Goal: Task Accomplishment & Management: Use online tool/utility

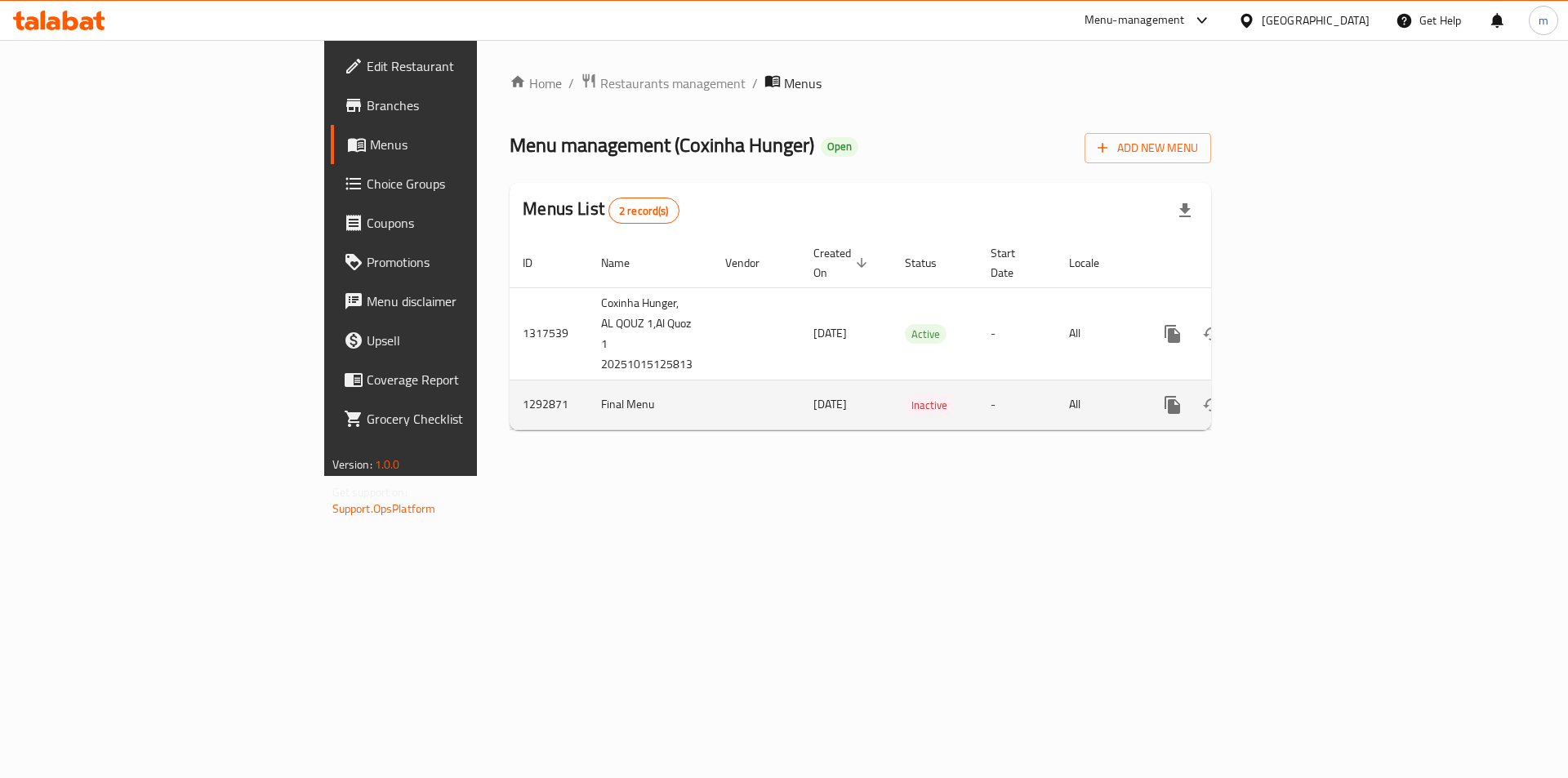
click at [1300, 395] on icon "enhanced table" at bounding box center [1290, 404] width 19 height 19
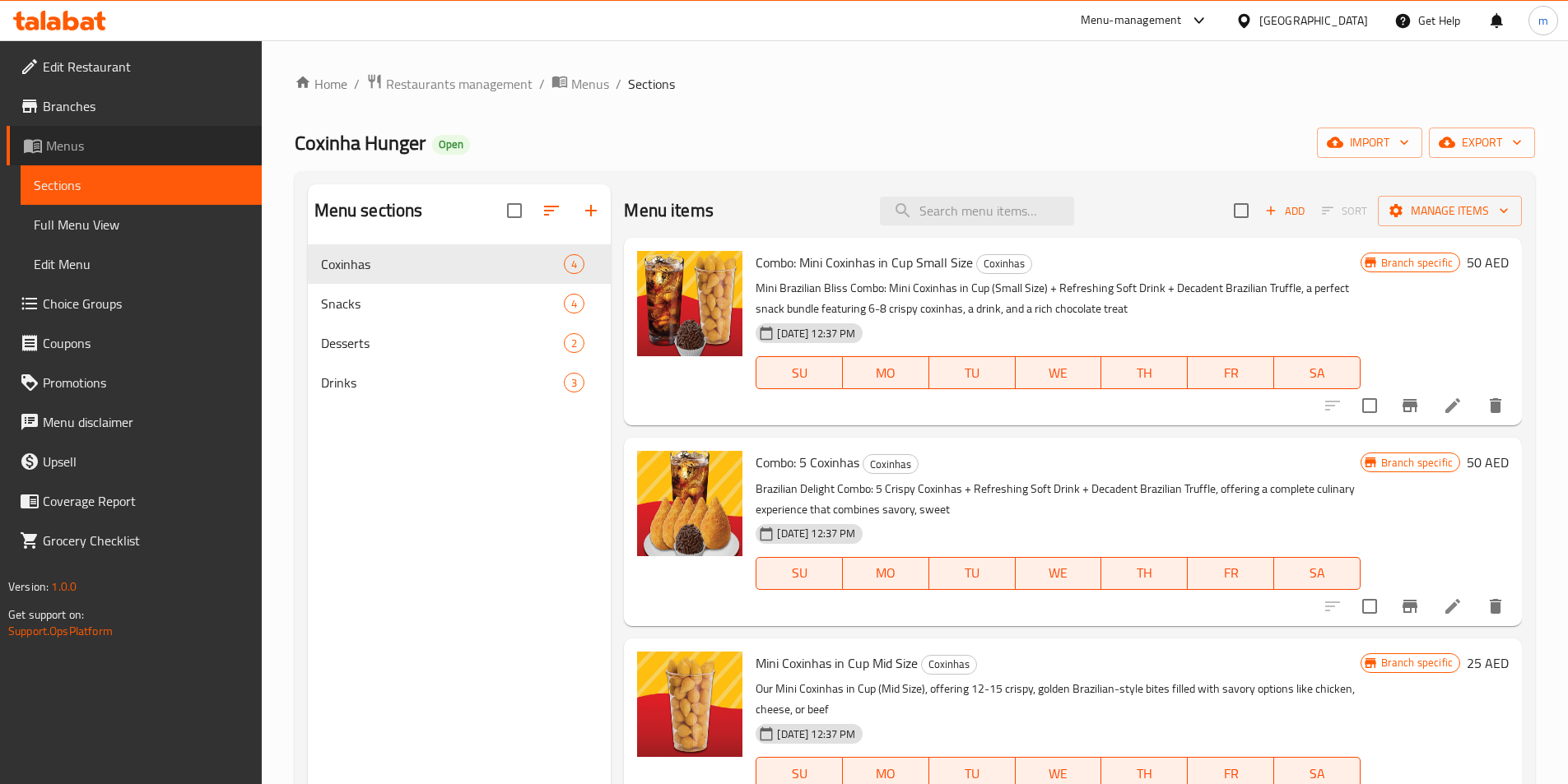
click at [96, 141] on span "Menus" at bounding box center [148, 145] width 202 height 19
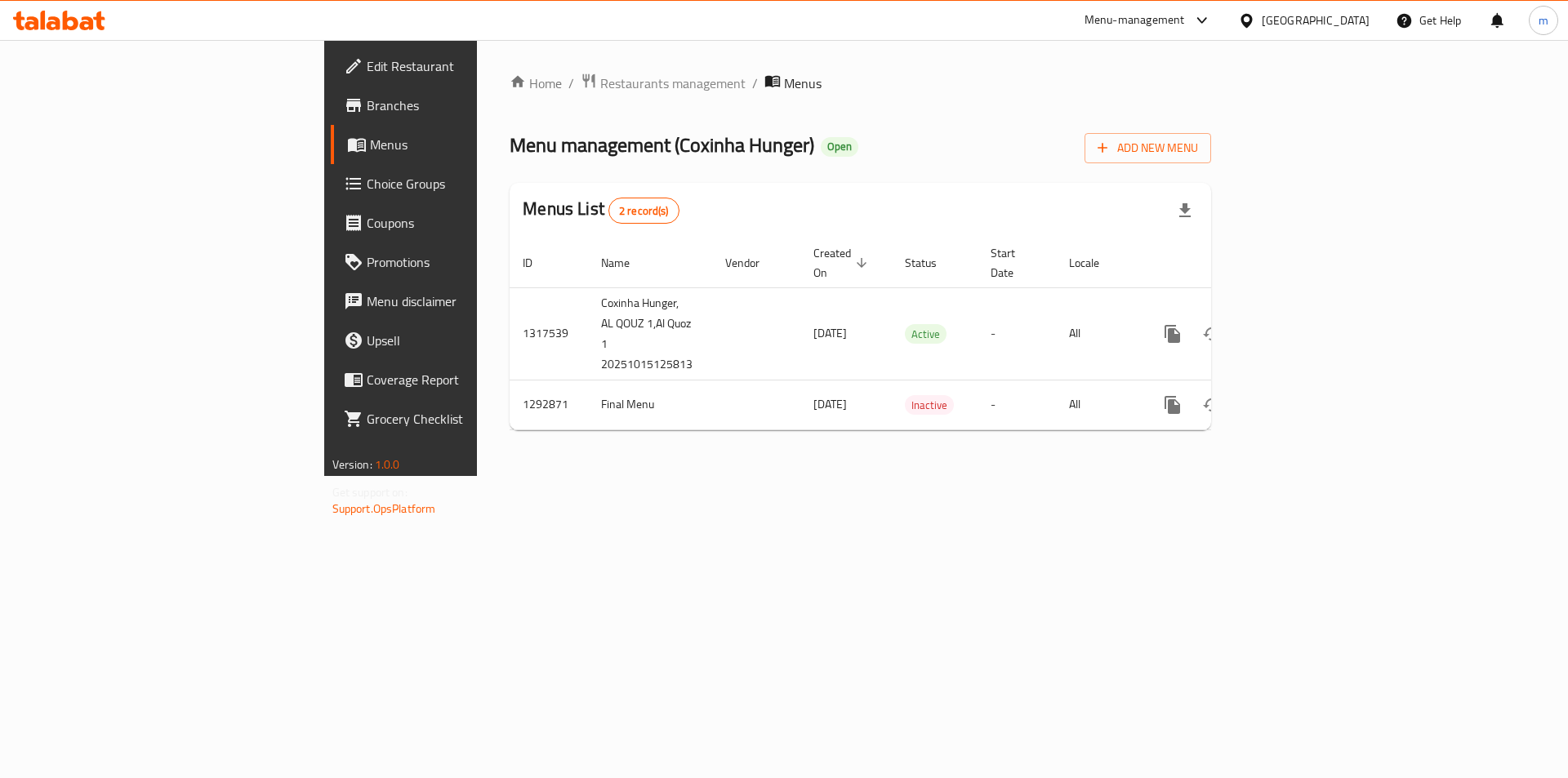
click at [763, 476] on div "Home / Restaurants management / Menus Menu management ( Coxinha Hunger ) Open A…" at bounding box center [860, 257] width 766 height 435
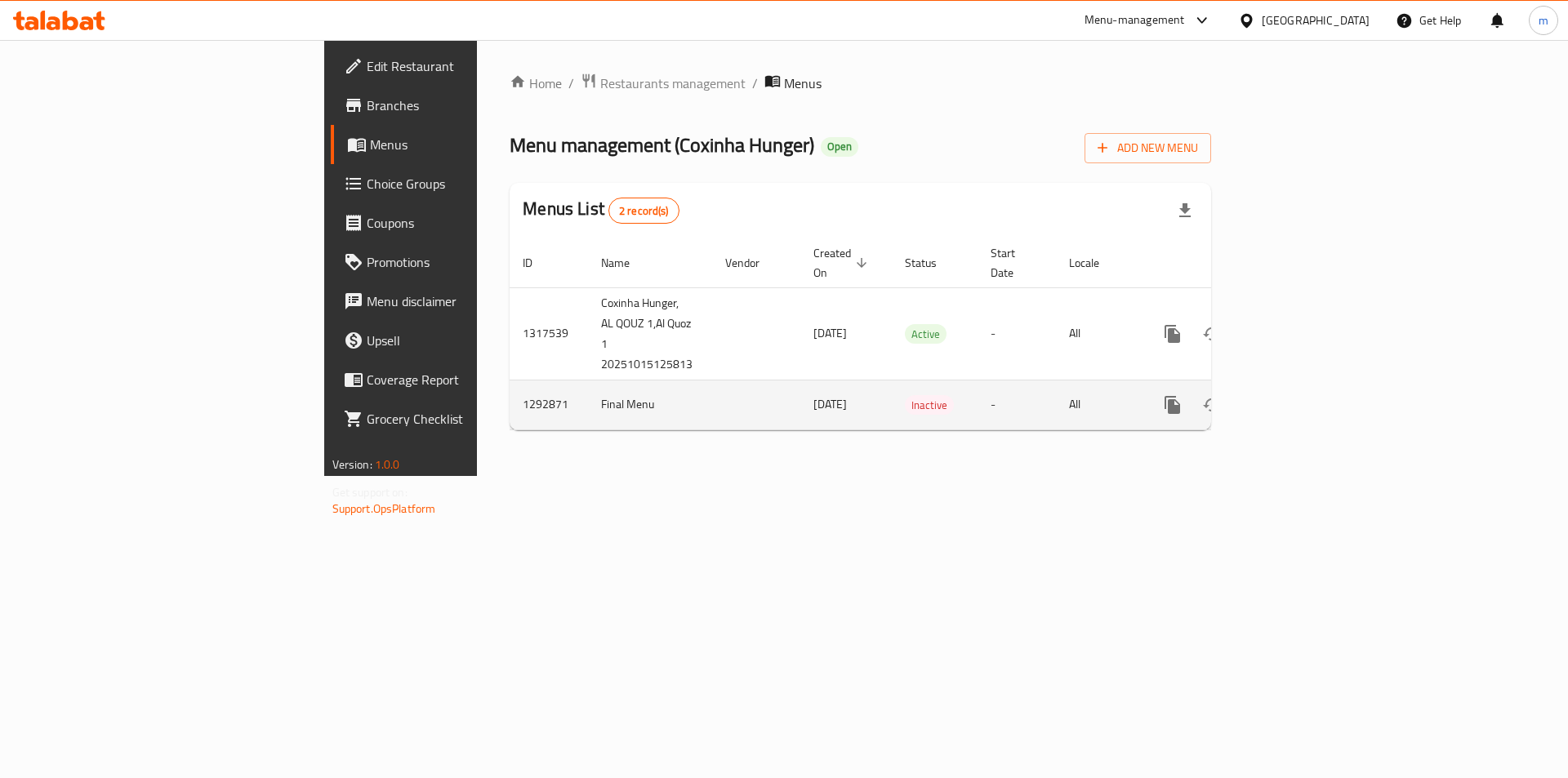
click at [1222, 395] on icon "enhanced table" at bounding box center [1211, 404] width 19 height 19
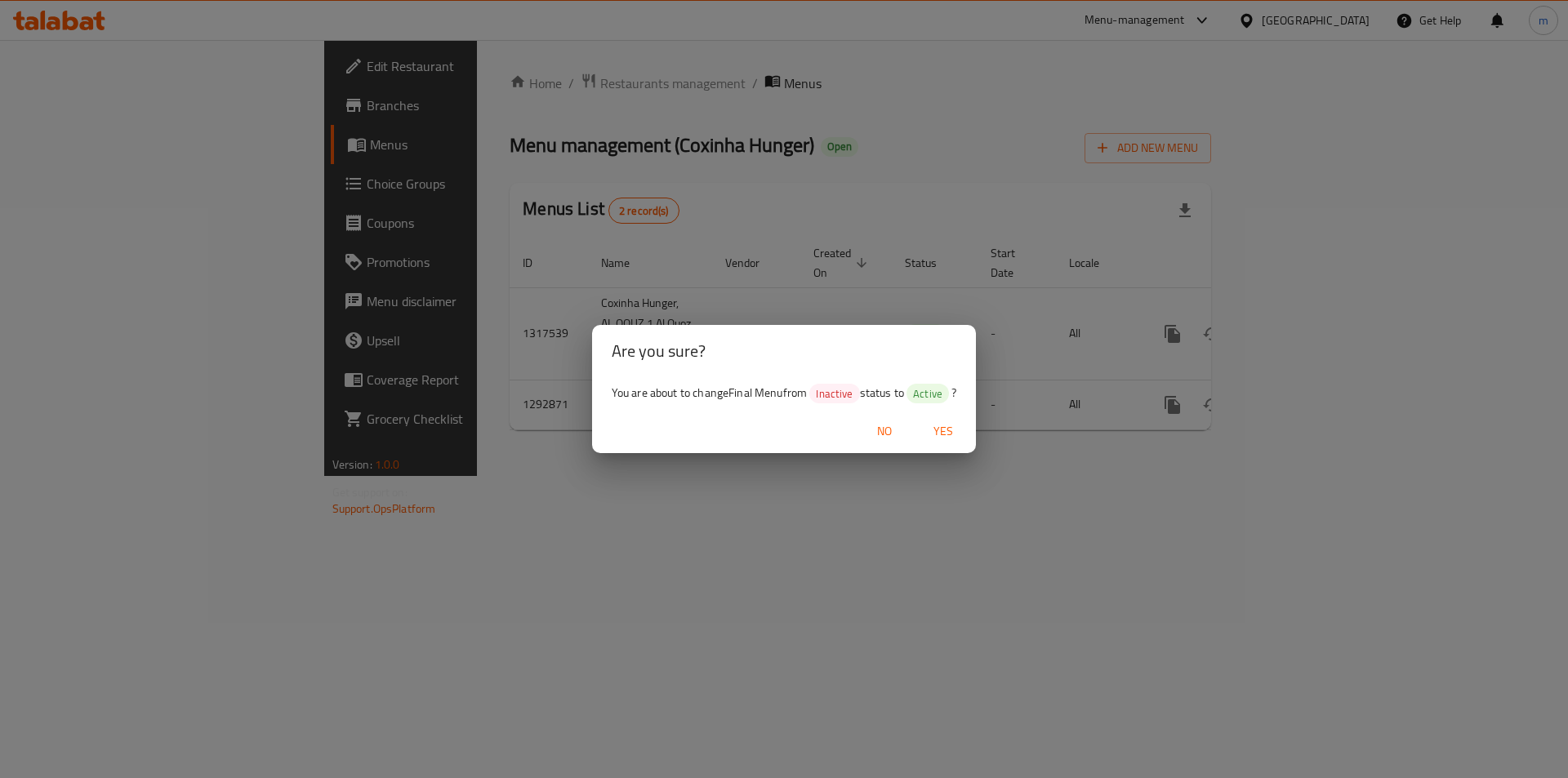
click at [945, 438] on span "Yes" at bounding box center [943, 431] width 40 height 20
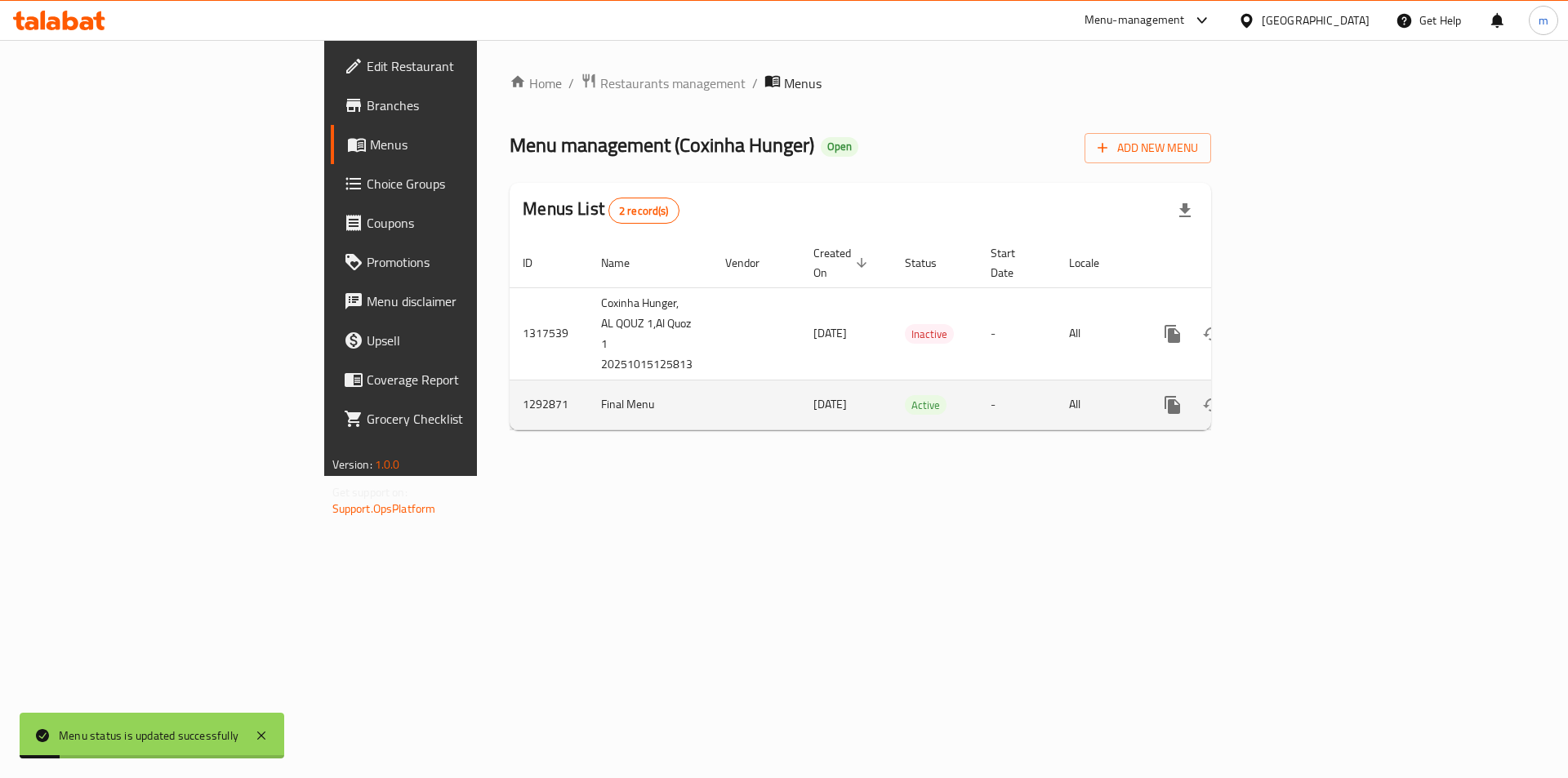
click at [1310, 385] on link "enhanced table" at bounding box center [1290, 404] width 40 height 40
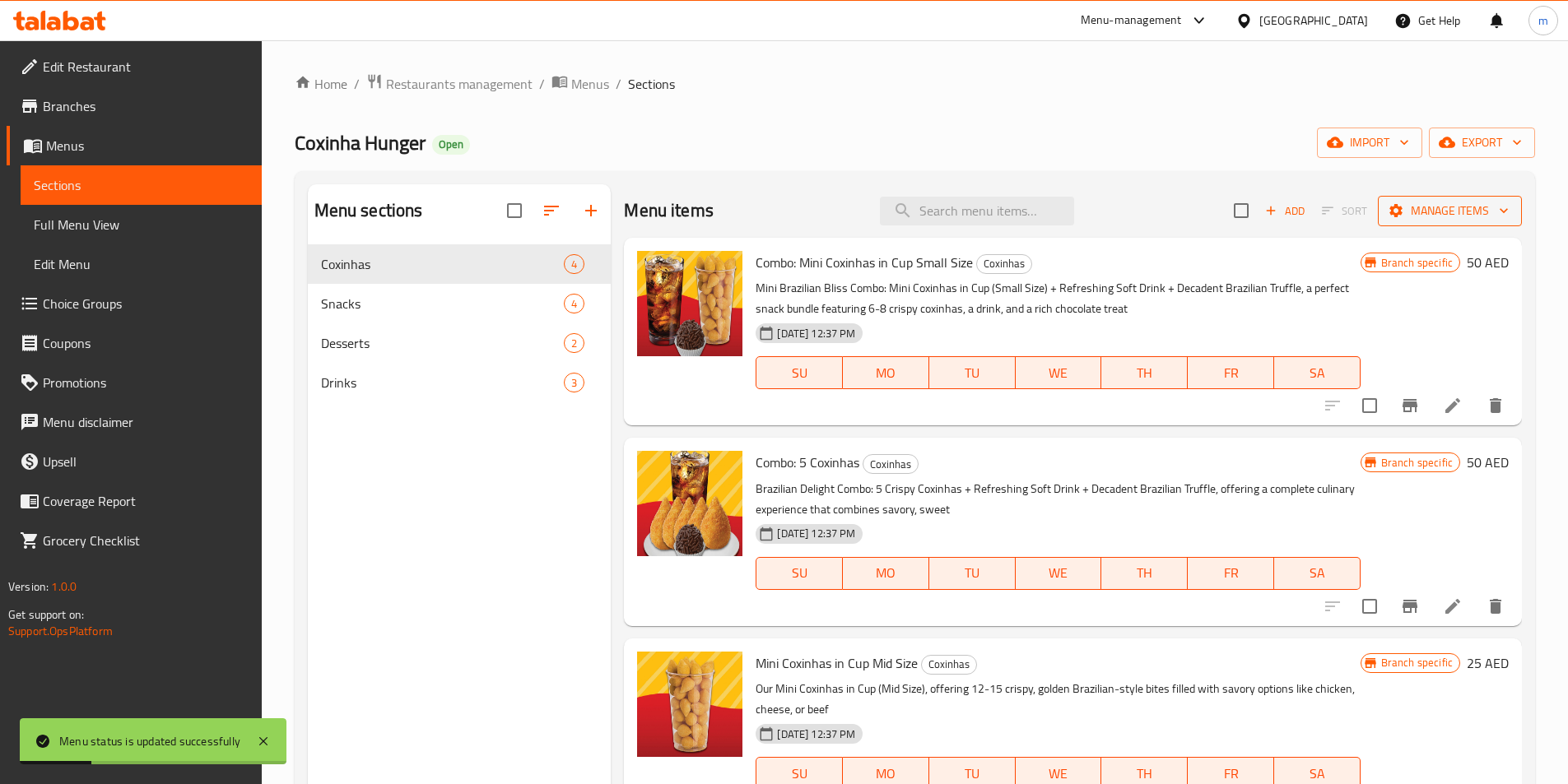
click at [1471, 198] on button "Manage items" at bounding box center [1449, 211] width 144 height 31
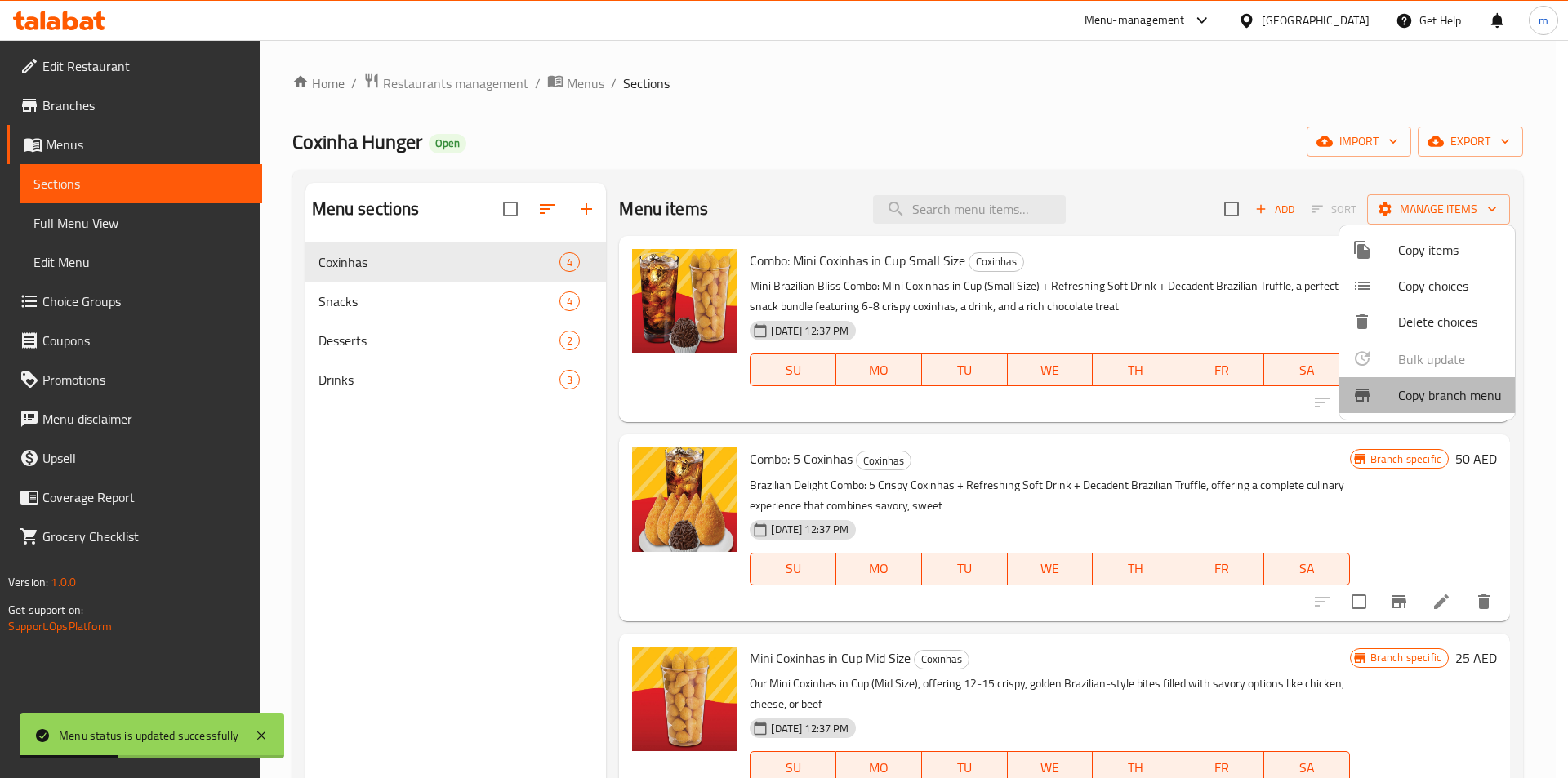
click at [1432, 388] on span "Copy branch menu" at bounding box center [1450, 394] width 104 height 19
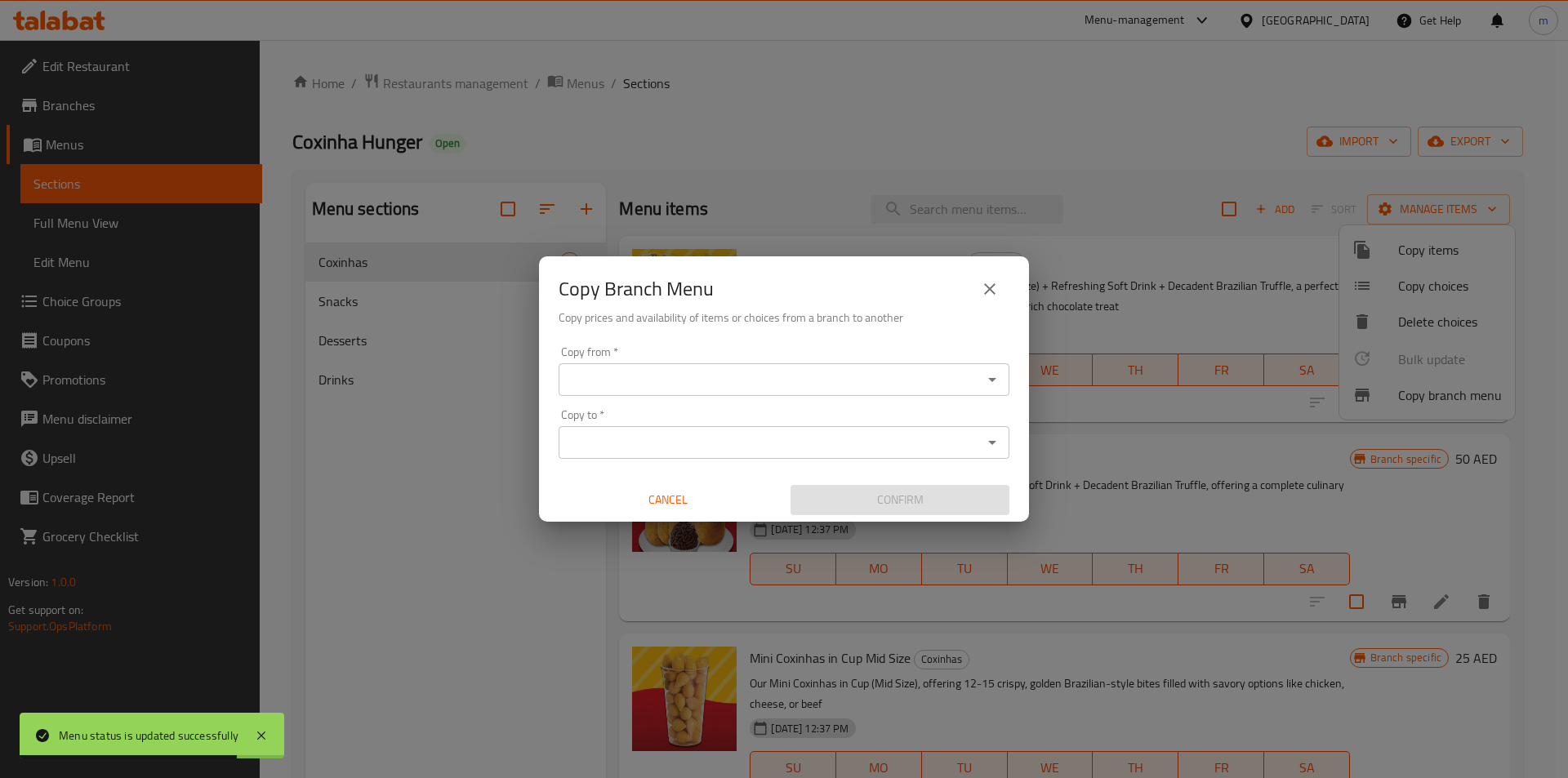
click at [962, 393] on div "Copy from *" at bounding box center [783, 379] width 451 height 32
click at [1001, 377] on icon "Open" at bounding box center [991, 379] width 19 height 19
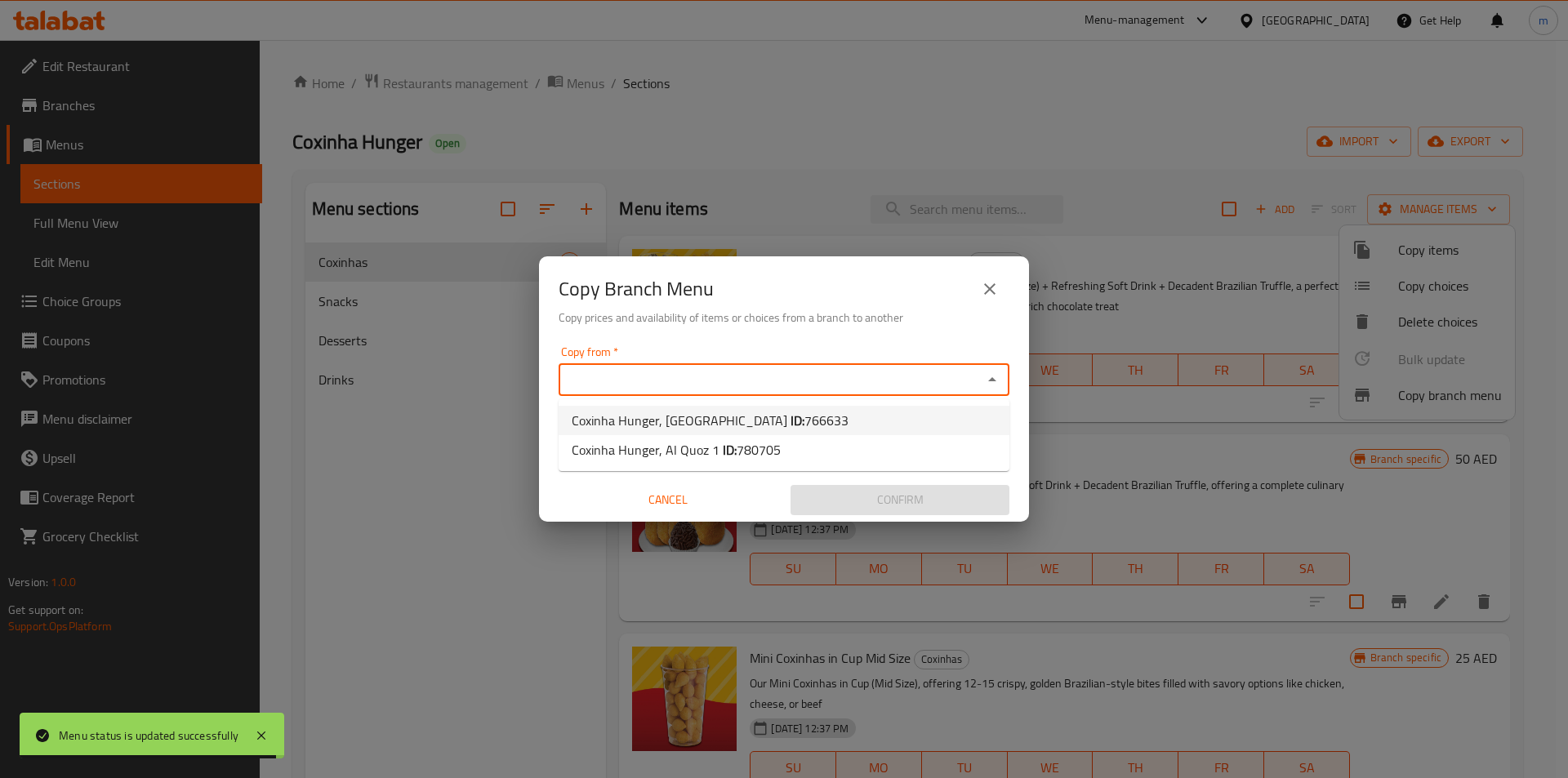
click at [831, 418] on li "Coxinha Hunger, [GEOGRAPHIC_DATA] ID: 766633" at bounding box center [783, 421] width 451 height 29
type input "Coxinha Hunger, [GEOGRAPHIC_DATA]"
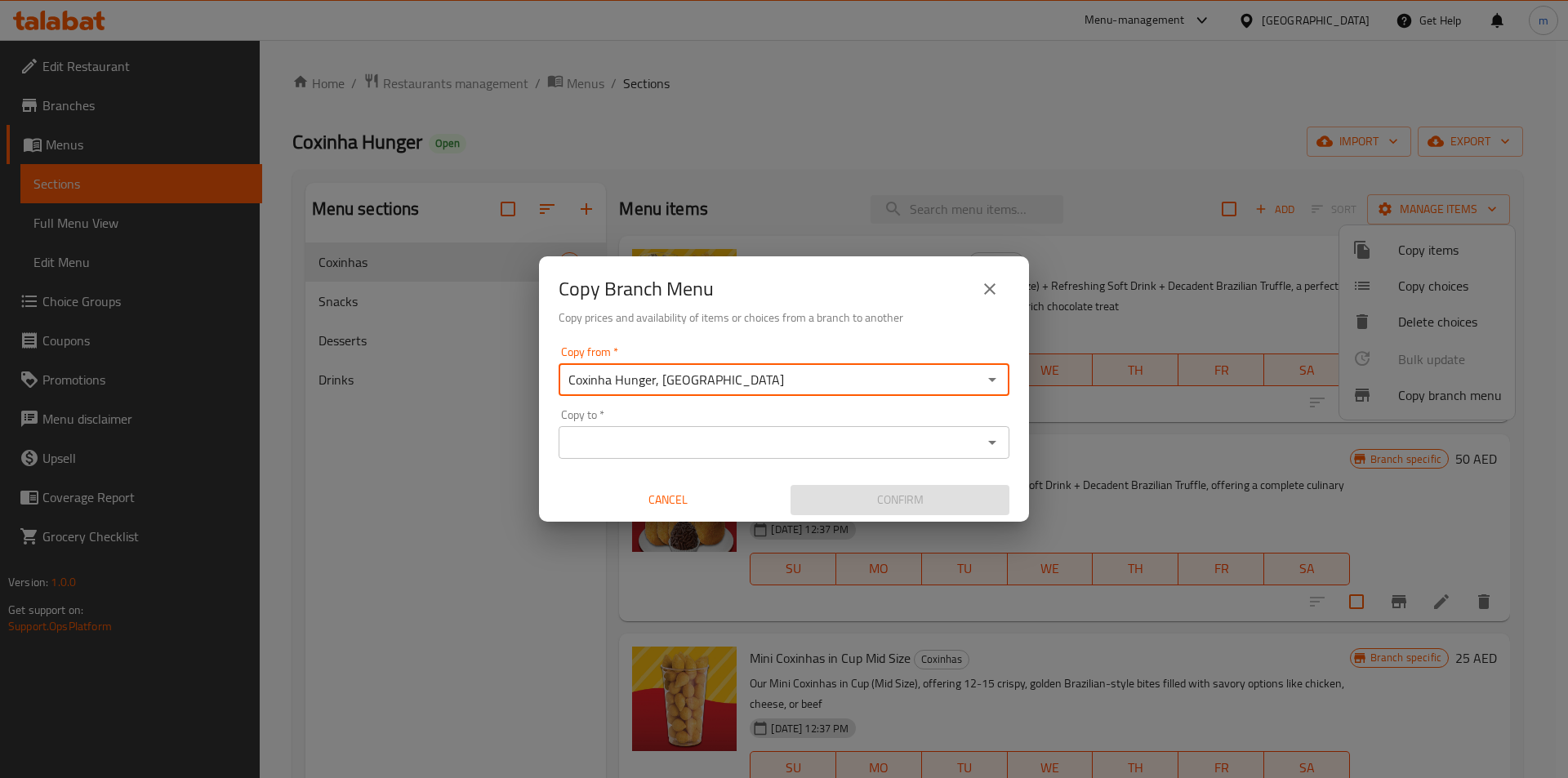
click at [998, 443] on icon "Open" at bounding box center [991, 442] width 19 height 19
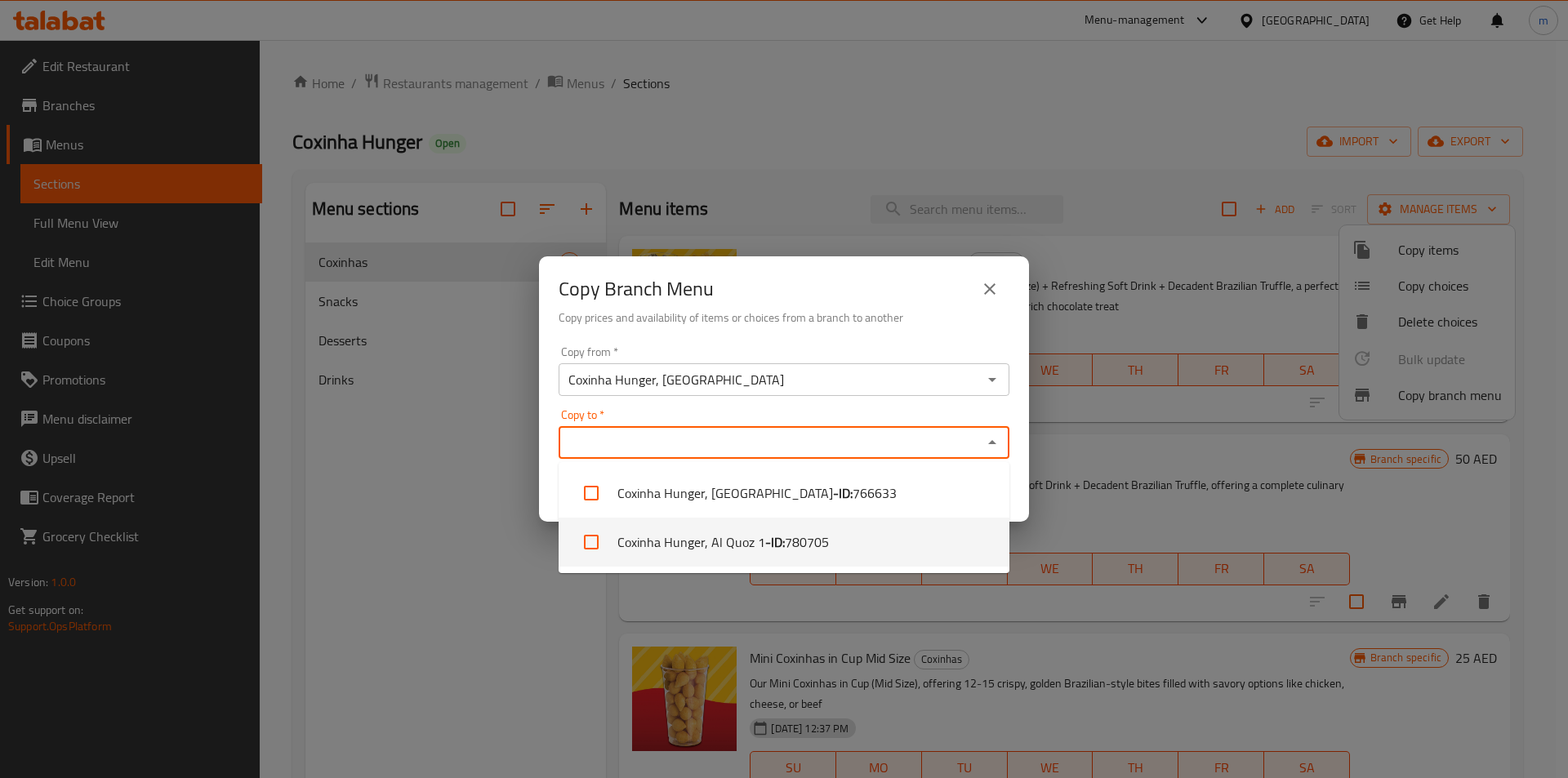
click at [854, 525] on li "Coxinha Hunger, Al Quoz 1 - ID: 780705" at bounding box center [783, 541] width 451 height 49
checkbox input "true"
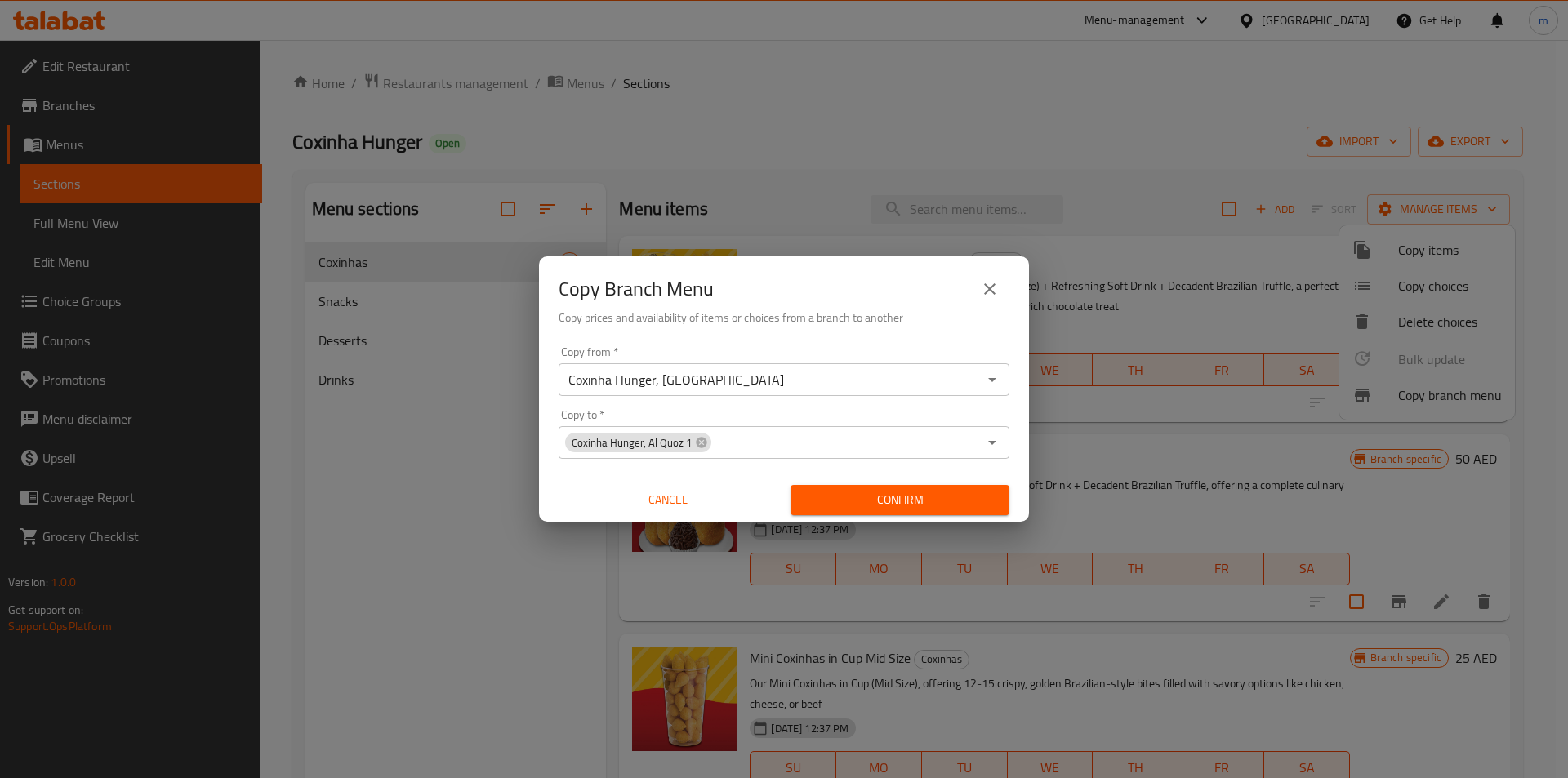
click at [872, 343] on div "Copy from   * Coxinha Hunger, Dubai Marina Copy from * Copy to   * Coxinha Hung…" at bounding box center [784, 431] width 490 height 182
click at [923, 493] on span "Confirm" at bounding box center [899, 500] width 193 height 20
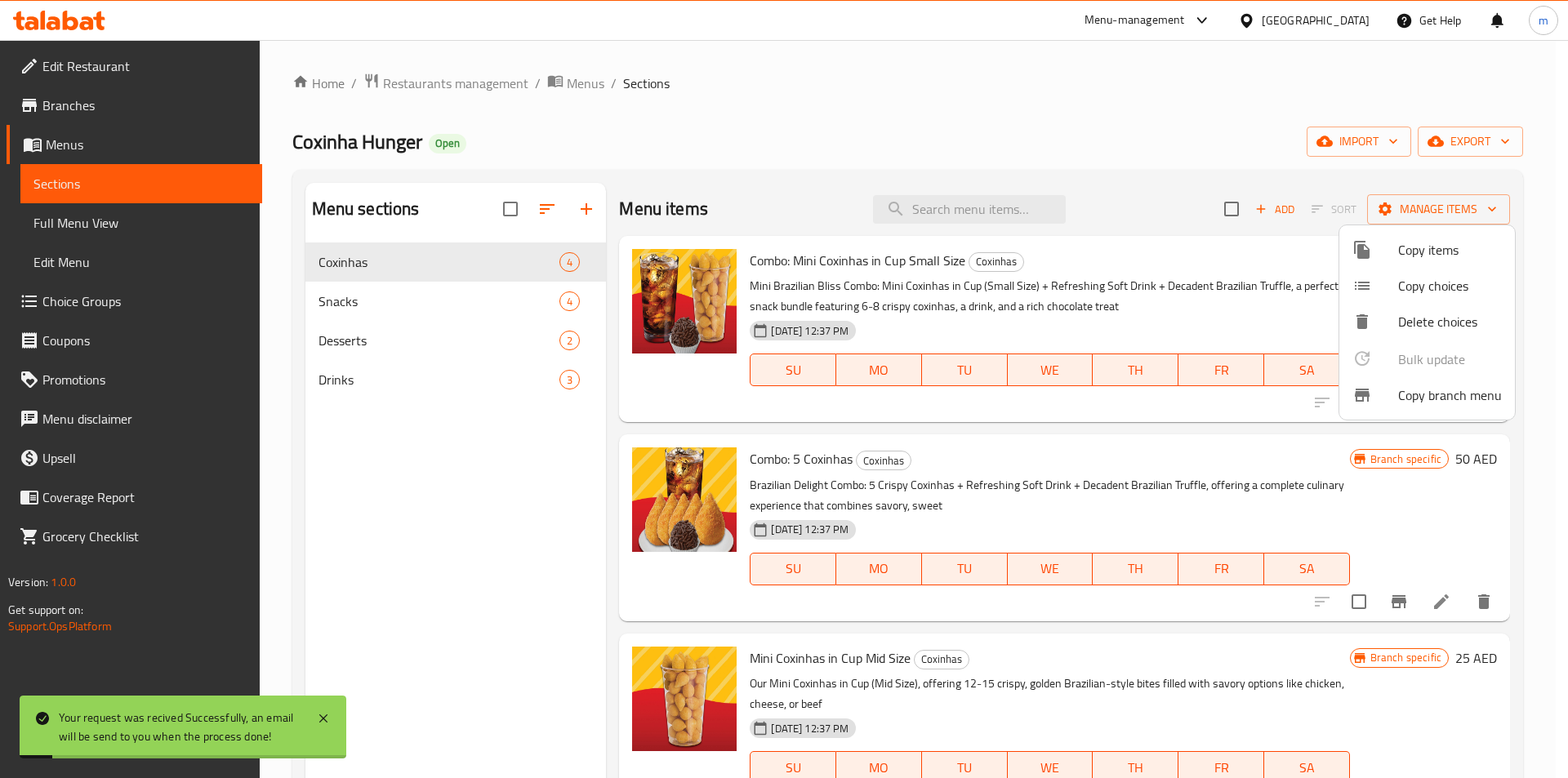
click at [462, 435] on div at bounding box center [784, 389] width 1568 height 778
